Goal: Transaction & Acquisition: Purchase product/service

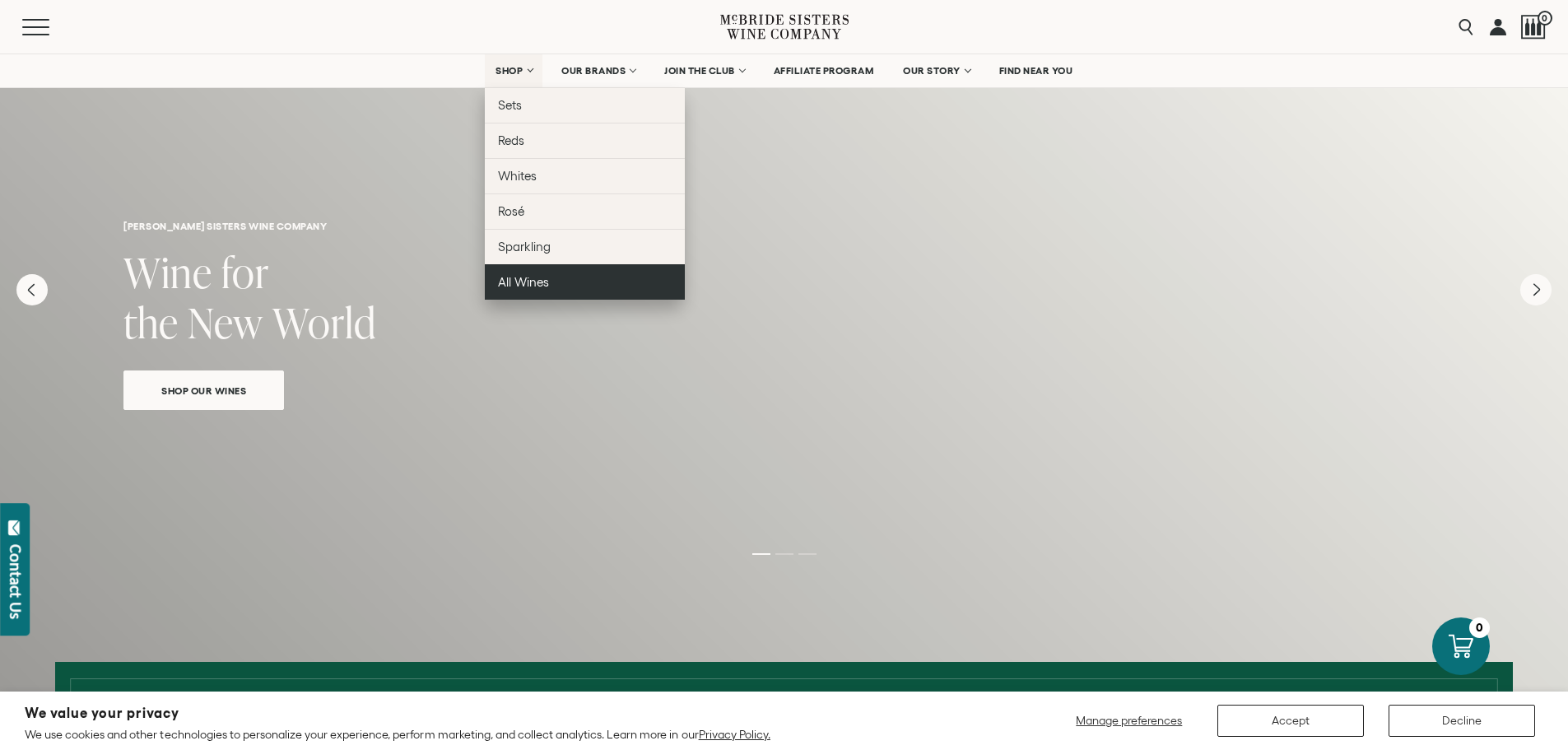
click at [532, 275] on span "All Wines" at bounding box center [523, 282] width 51 height 14
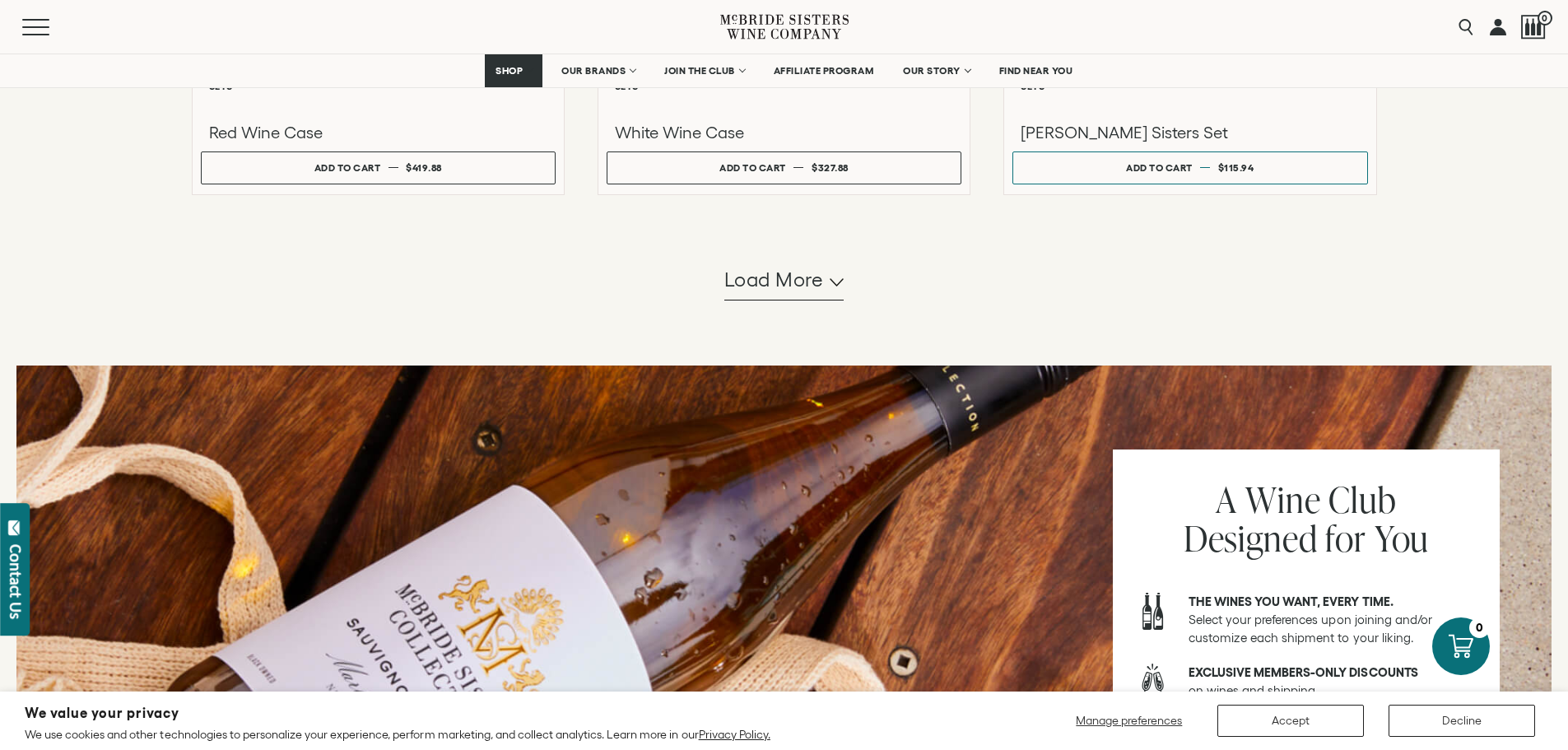
scroll to position [1646, 0]
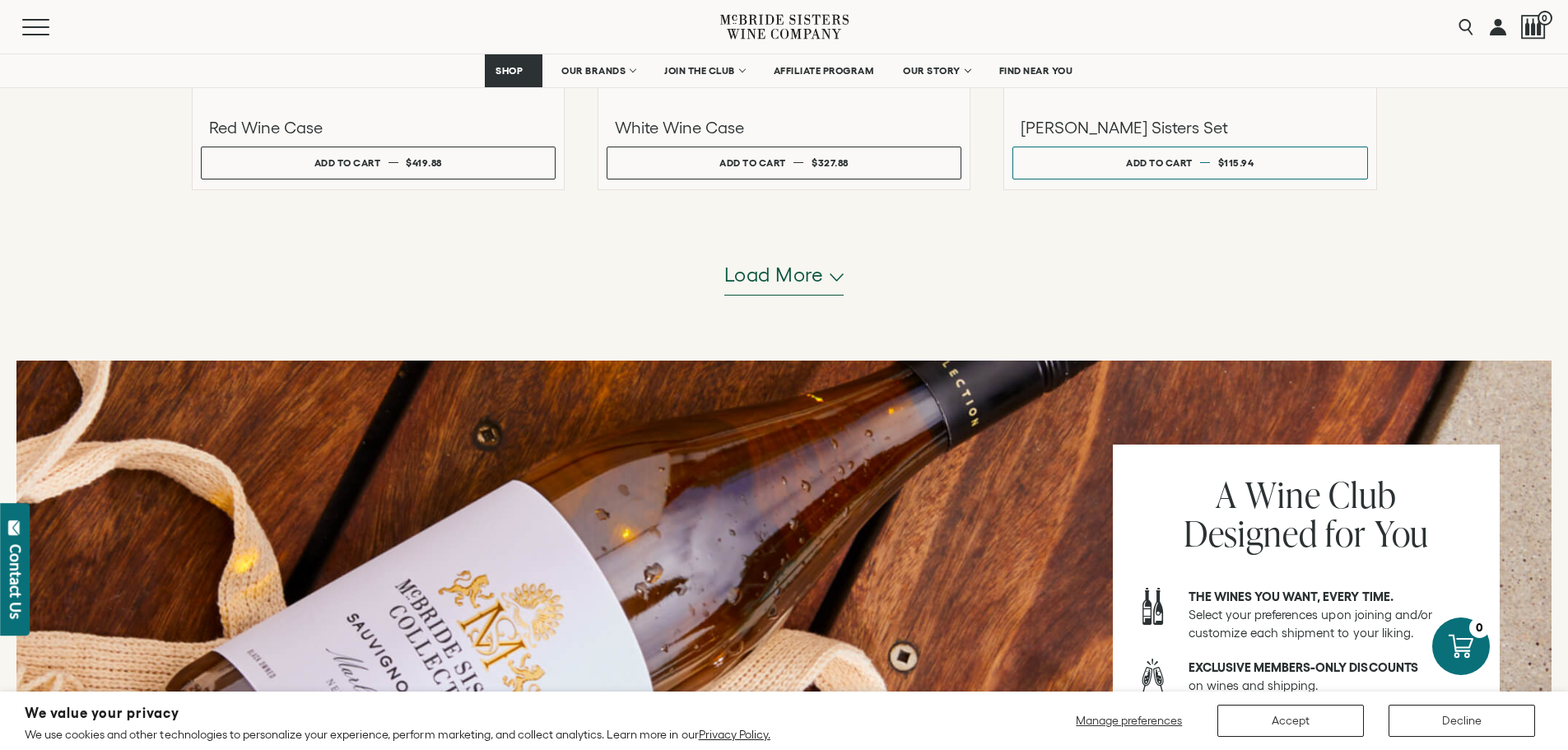
click at [769, 284] on span "Load more" at bounding box center [773, 275] width 100 height 28
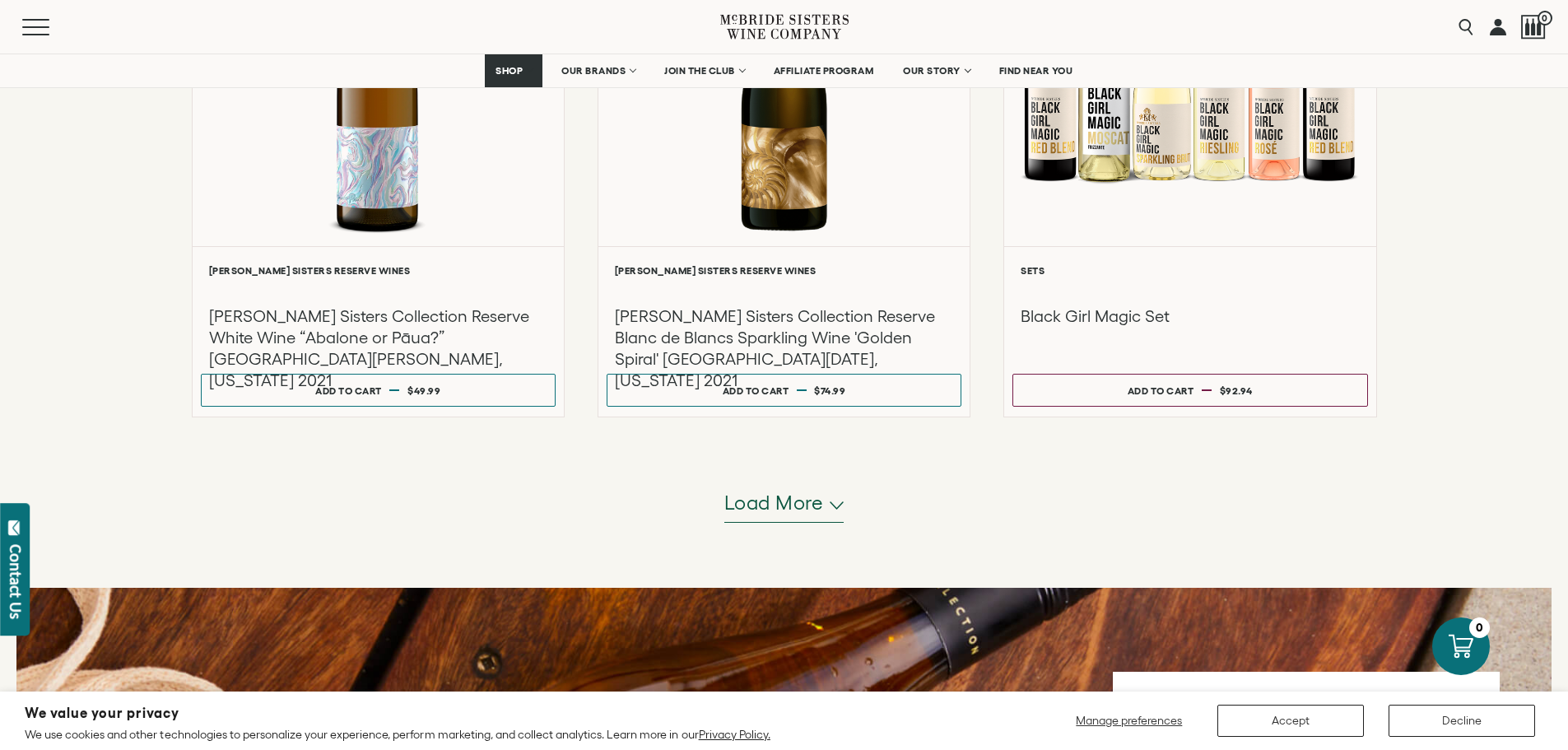
scroll to position [3046, 0]
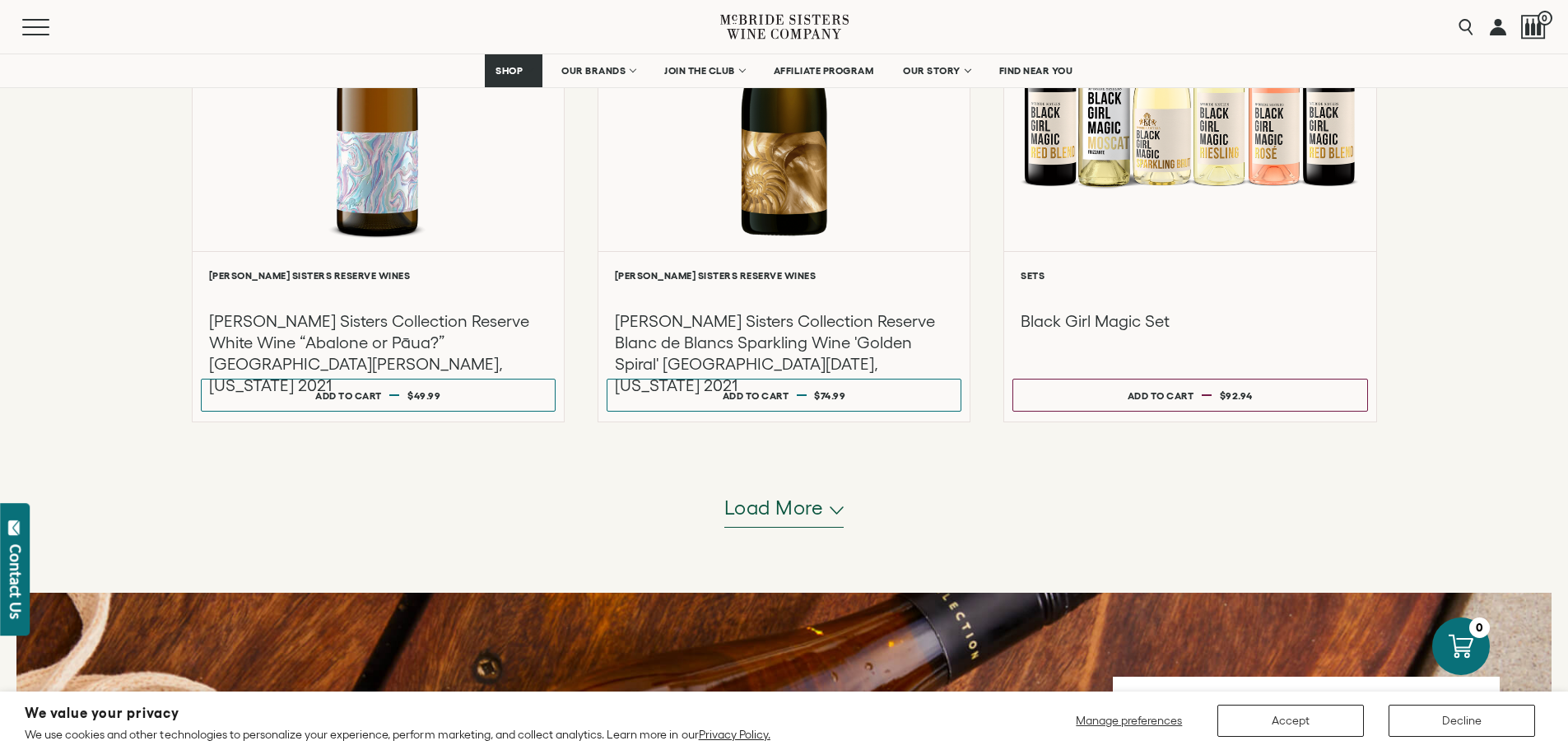
click at [767, 501] on span "Load more" at bounding box center [773, 509] width 100 height 28
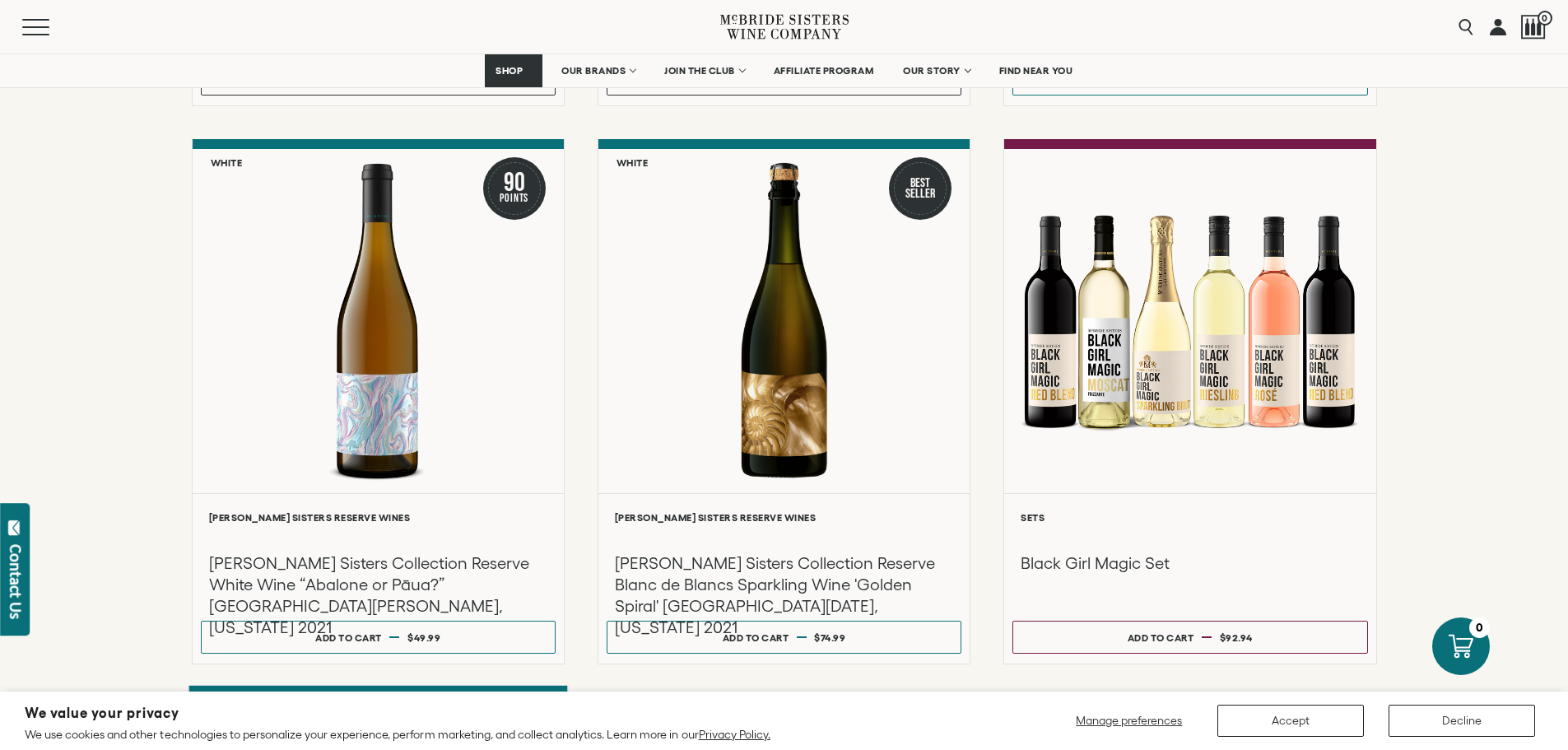
scroll to position [2799, 0]
